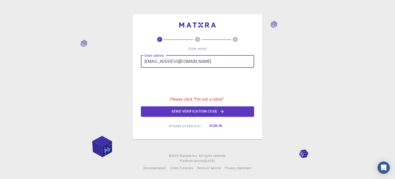
type input "[EMAIL_ADDRESS][DOMAIN_NAME]"
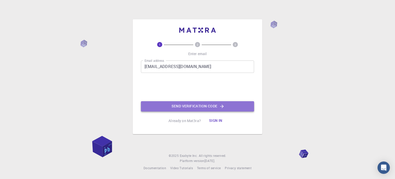
click at [177, 109] on button "Send verification code" at bounding box center [197, 106] width 113 height 10
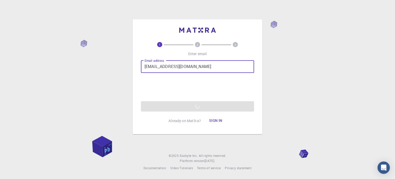
click at [219, 67] on input "[EMAIL_ADDRESS][DOMAIN_NAME]" at bounding box center [197, 66] width 113 height 12
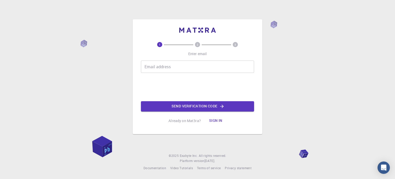
click at [197, 66] on input "Email address" at bounding box center [197, 66] width 113 height 12
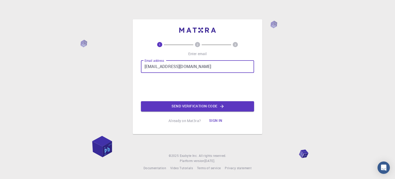
type input "[EMAIL_ADDRESS][DOMAIN_NAME]"
click at [164, 102] on button "Send verification code" at bounding box center [197, 106] width 113 height 10
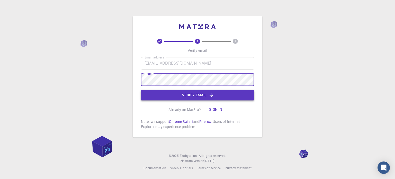
click at [173, 97] on button "Verify email" at bounding box center [197, 95] width 113 height 10
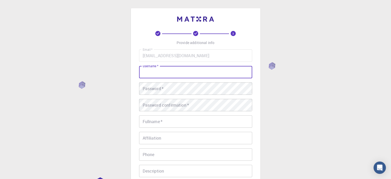
click at [200, 77] on input "username   *" at bounding box center [195, 72] width 113 height 12
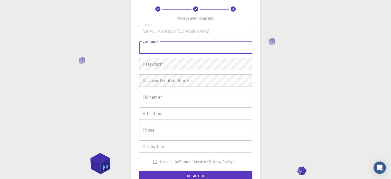
scroll to position [26, 0]
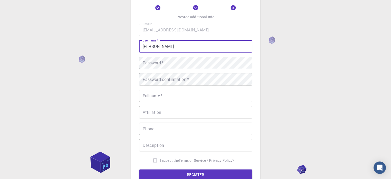
type input "[PERSON_NAME]"
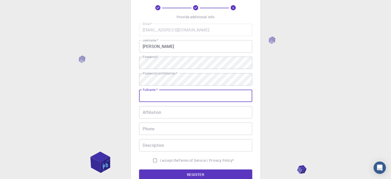
click at [193, 97] on input "Fullname   *" at bounding box center [195, 96] width 113 height 12
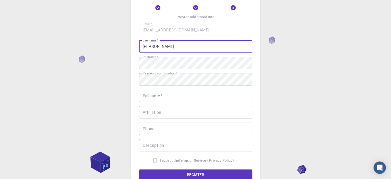
drag, startPoint x: 204, startPoint y: 49, endPoint x: 129, endPoint y: 48, distance: 75.2
click at [129, 48] on div "3 Provide additional info Email   * [EMAIL_ADDRESS][DOMAIN_NAME] Email   * user…" at bounding box center [195, 105] width 391 height 262
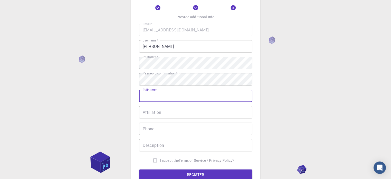
click at [160, 95] on input "Fullname   *" at bounding box center [195, 96] width 113 height 12
paste input "[PERSON_NAME]"
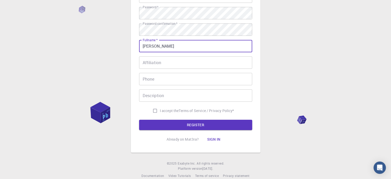
scroll to position [77, 0]
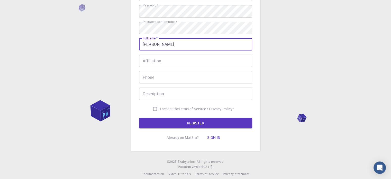
type input "[PERSON_NAME]"
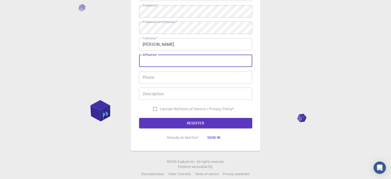
click at [172, 60] on input "Affiliation" at bounding box center [195, 61] width 113 height 12
type input "Student"
click at [175, 82] on input "Phone" at bounding box center [195, 77] width 113 height 12
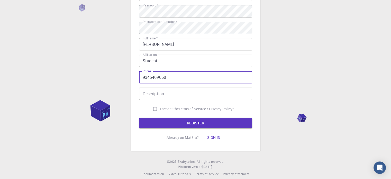
type input "9345469060"
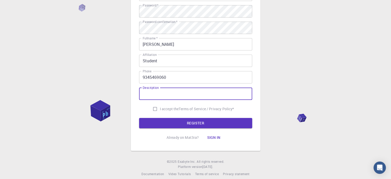
click at [182, 93] on input "Description" at bounding box center [195, 94] width 113 height 12
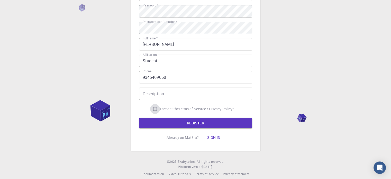
click at [158, 109] on input "I accept the Terms of Service / Privacy Policy *" at bounding box center [155, 109] width 10 height 10
checkbox input "true"
click at [169, 123] on button "REGISTER" at bounding box center [195, 123] width 113 height 10
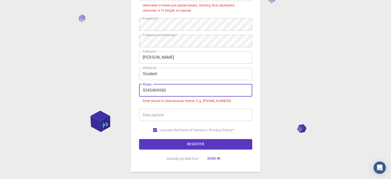
click at [143, 92] on input "9345469060" at bounding box center [195, 90] width 113 height 12
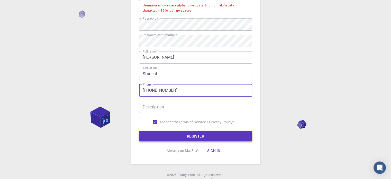
type input "[PHONE_NUMBER]"
click at [173, 136] on button "REGISTER" at bounding box center [195, 136] width 113 height 10
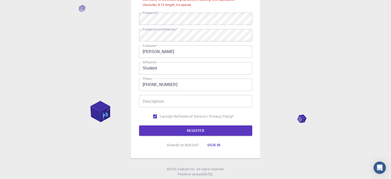
scroll to position [96, 0]
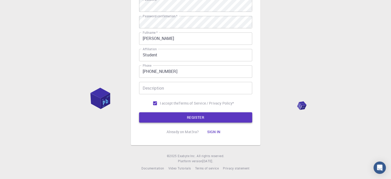
click at [181, 115] on button "REGISTER" at bounding box center [195, 117] width 113 height 10
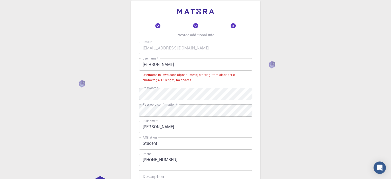
scroll to position [0, 0]
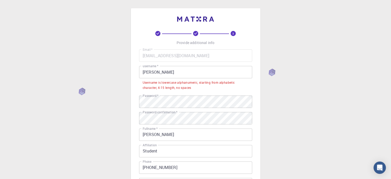
click at [209, 70] on input "[PERSON_NAME]" at bounding box center [195, 72] width 113 height 12
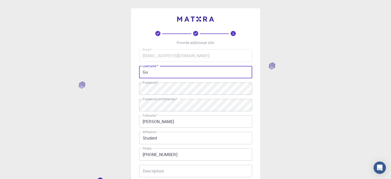
type input "G"
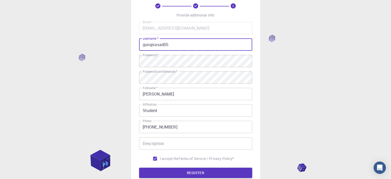
scroll to position [83, 0]
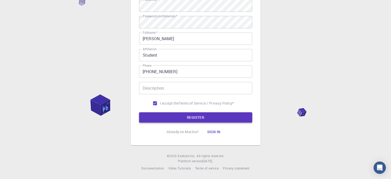
type input "guruprasad05"
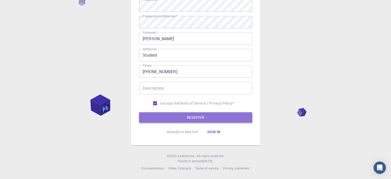
click at [200, 116] on button "REGISTER" at bounding box center [195, 117] width 113 height 10
click at [184, 116] on button "REGISTER" at bounding box center [195, 117] width 113 height 10
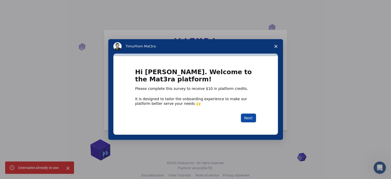
click at [251, 117] on button "Next" at bounding box center [248, 117] width 15 height 9
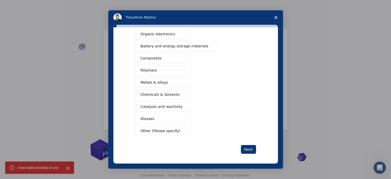
scroll to position [68, 0]
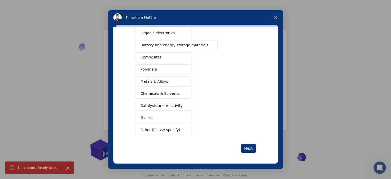
click at [177, 90] on button "Chemicals & Solvents" at bounding box center [163, 94] width 57 height 10
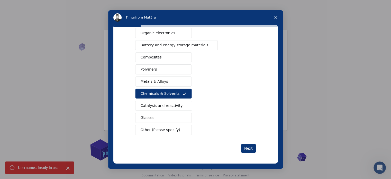
click at [177, 132] on button "Other (Please specify)" at bounding box center [163, 130] width 57 height 10
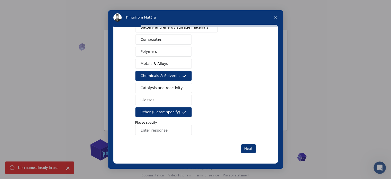
scroll to position [86, 0]
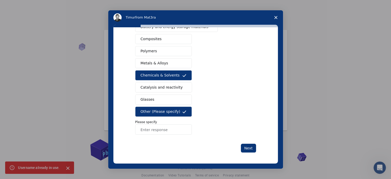
click at [178, 129] on input "Enter response" at bounding box center [163, 129] width 57 height 10
click at [162, 130] on input "Enter response" at bounding box center [163, 129] width 57 height 10
click at [158, 85] on span "Catalysis and reactivity" at bounding box center [162, 87] width 42 height 5
click at [170, 112] on span "Other (Please specify)" at bounding box center [161, 111] width 40 height 5
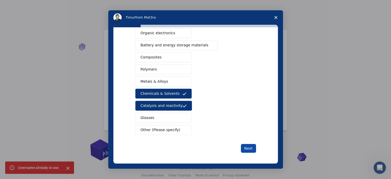
click at [247, 145] on button "Next" at bounding box center [248, 148] width 15 height 9
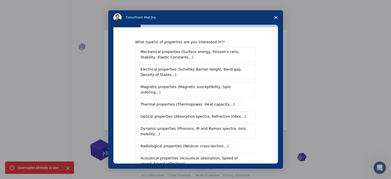
scroll to position [95, 0]
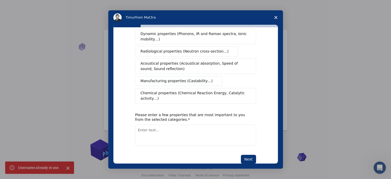
click at [173, 125] on textarea "Enter text..." at bounding box center [195, 135] width 121 height 21
click at [274, 18] on span "Close survey" at bounding box center [276, 17] width 14 height 14
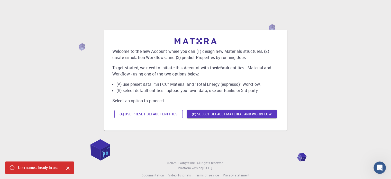
click at [153, 113] on button "(A) Use preset default entities" at bounding box center [149, 114] width 68 height 8
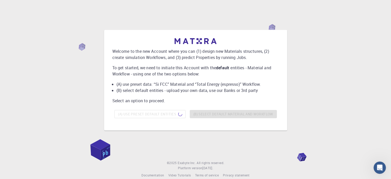
click at [143, 116] on div "(A) Use preset default entities (B) Select default material and workflow" at bounding box center [195, 114] width 167 height 12
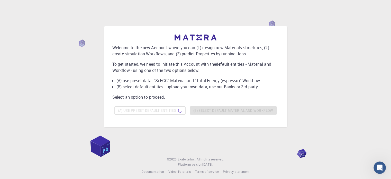
scroll to position [7, 0]
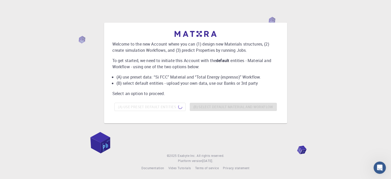
click at [200, 104] on div "(A) Use preset default entities (B) Select default material and workflow" at bounding box center [195, 107] width 167 height 12
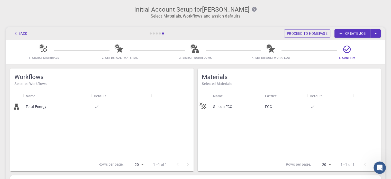
scroll to position [0, 0]
click at [60, 128] on div "Total Energy" at bounding box center [101, 129] width 183 height 57
click at [49, 61] on div "1. Select Materials 2. Set Default Material 3. Select Workflows 4. Set Default …" at bounding box center [195, 52] width 379 height 24
click at [49, 50] on span "1. Select Materials" at bounding box center [44, 54] width 72 height 12
click at [76, 139] on div "Total Energy" at bounding box center [101, 129] width 183 height 57
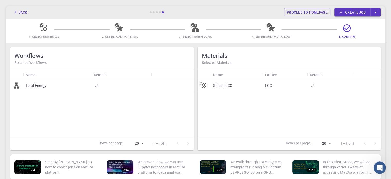
scroll to position [67, 0]
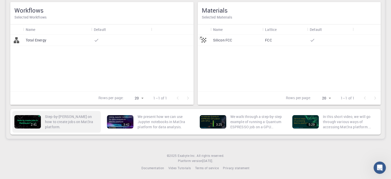
click at [77, 120] on p "Step-by-[PERSON_NAME] on how to create jobs on Mat3ra platform." at bounding box center [72, 121] width 54 height 15
